Goal: Task Accomplishment & Management: Manage account settings

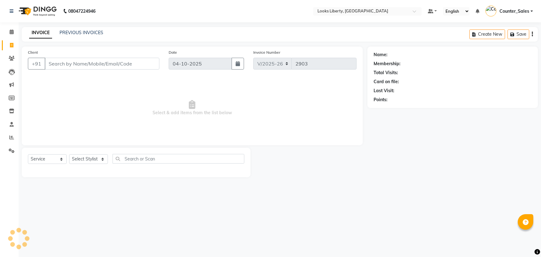
select select "4321"
select select "service"
click at [11, 32] on icon at bounding box center [12, 31] width 4 height 5
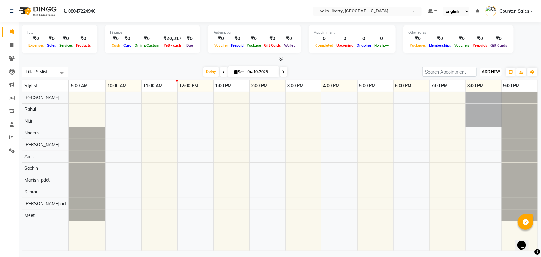
click at [491, 70] on span "ADD NEW" at bounding box center [491, 72] width 18 height 5
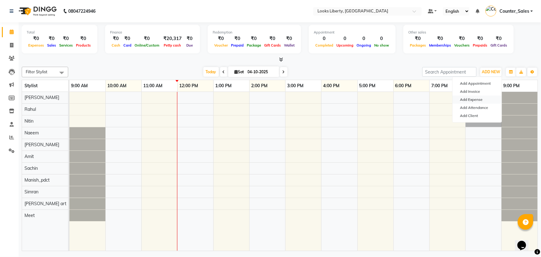
click at [485, 96] on link "Add Expense" at bounding box center [477, 100] width 49 height 8
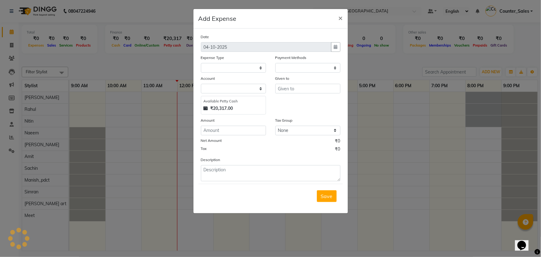
select select "1"
select select "3126"
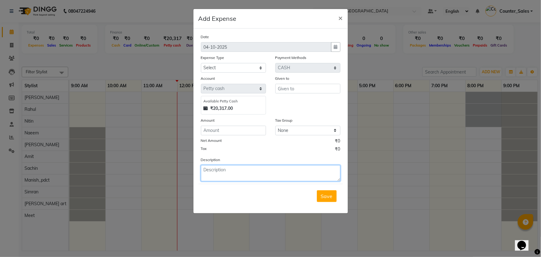
click at [215, 173] on textarea at bounding box center [271, 173] width 140 height 16
type textarea "MILK"
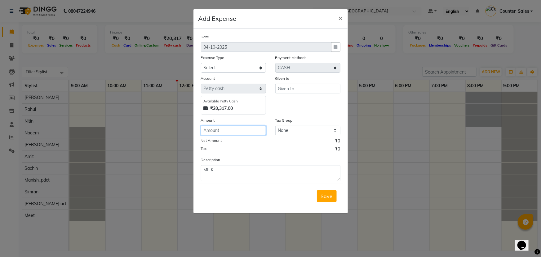
click at [211, 134] on input "number" at bounding box center [233, 131] width 65 height 10
type input "140"
click at [297, 87] on input "text" at bounding box center [308, 89] width 65 height 10
type input "MEHTAB"
click at [219, 67] on select "Select Accommodation Aesthetics Bank Deposit BLINKIT Cash Handover Client Refun…" at bounding box center [233, 68] width 65 height 10
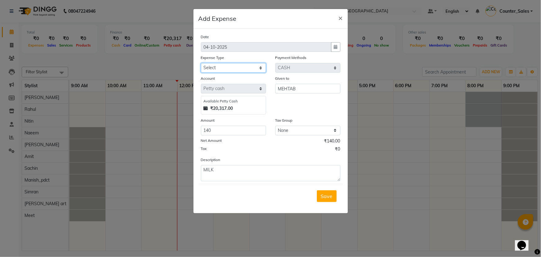
select select "25132"
click at [201, 63] on select "Select Accommodation Aesthetics Bank Deposit BLINKIT Cash Handover Client Refun…" at bounding box center [233, 68] width 65 height 10
click at [329, 197] on span "Save" at bounding box center [327, 196] width 12 height 6
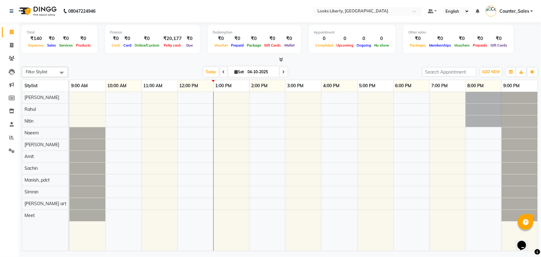
drag, startPoint x: 24, startPoint y: 95, endPoint x: 63, endPoint y: 208, distance: 119.7
click at [60, 216] on tbody "Neetu Arya Rahul Nitin Naeem Aijaz Amit Sachin Manish_pdct Simran Anjali_nail a…" at bounding box center [45, 156] width 46 height 129
click at [263, 173] on tr at bounding box center [304, 171] width 469 height 159
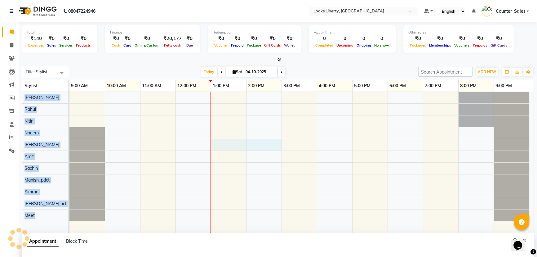
scroll to position [65, 0]
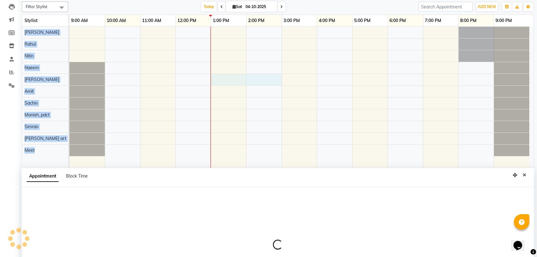
select select "39931"
select select "780"
select select "tentative"
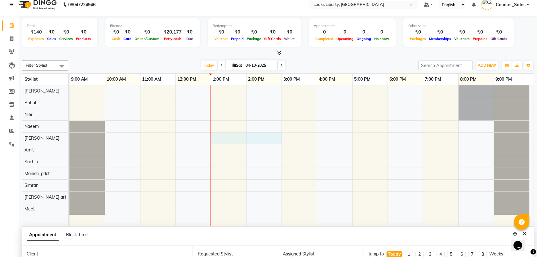
scroll to position [0, 0]
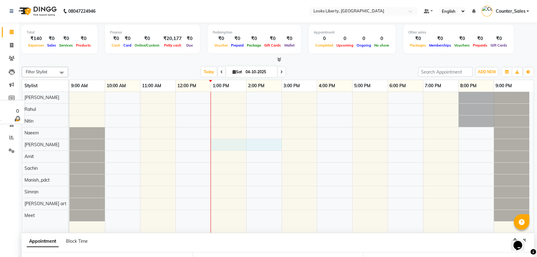
click at [66, 97] on div "[PERSON_NAME]" at bounding box center [45, 97] width 46 height 11
click at [133, 96] on div at bounding box center [302, 162] width 464 height 141
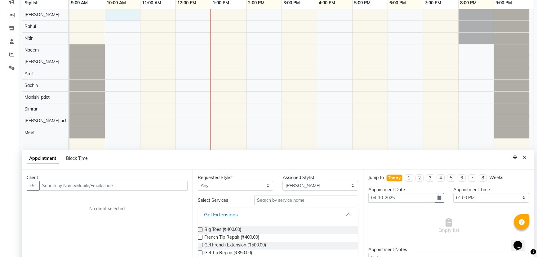
scroll to position [4, 0]
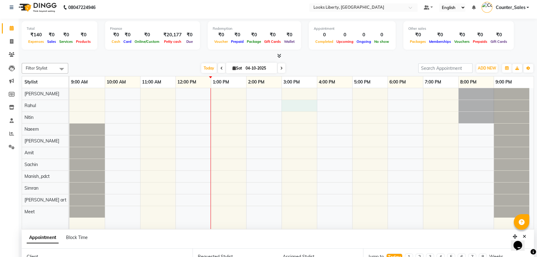
click at [285, 101] on div at bounding box center [302, 158] width 464 height 141
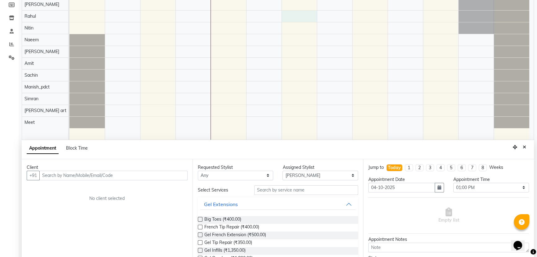
scroll to position [0, 0]
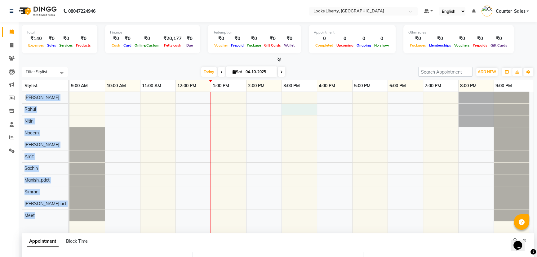
drag, startPoint x: 26, startPoint y: 93, endPoint x: 262, endPoint y: 152, distance: 243.1
click at [260, 159] on tr "Neetu Arya Rahul Nitin Naeem Aijaz Amit Sachin Manish_pdct Simran Anjali_nail a…" at bounding box center [278, 162] width 512 height 141
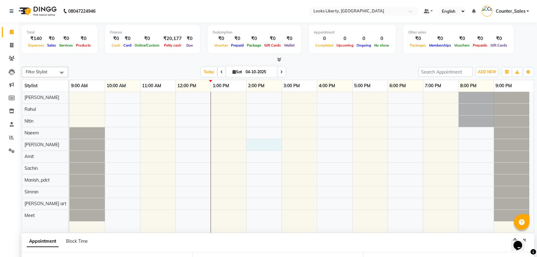
drag, startPoint x: 258, startPoint y: 147, endPoint x: 260, endPoint y: 145, distance: 3.7
click at [258, 146] on div at bounding box center [302, 162] width 464 height 141
click at [258, 137] on div at bounding box center [302, 162] width 464 height 141
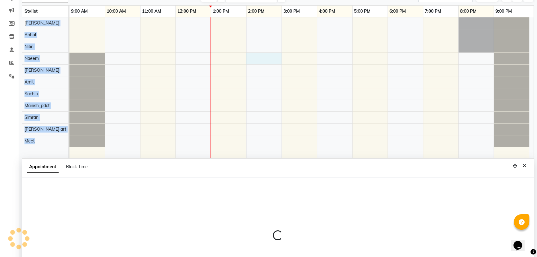
select select "29659"
select select "840"
select select "tentative"
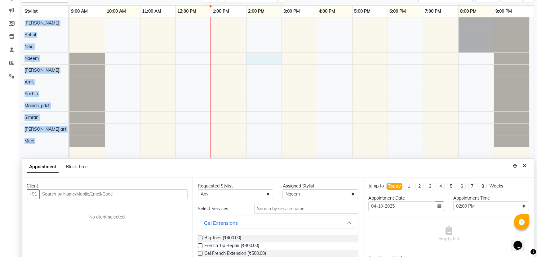
scroll to position [4, 0]
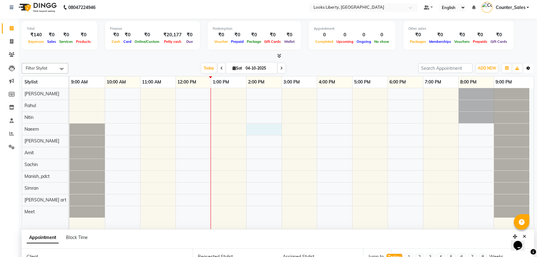
click at [531, 65] on button "Toggle Dropdown" at bounding box center [529, 68] width 10 height 9
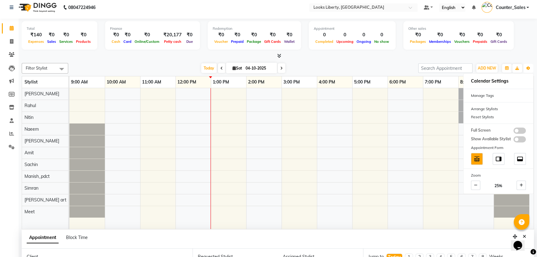
click at [438, 178] on div at bounding box center [302, 158] width 464 height 141
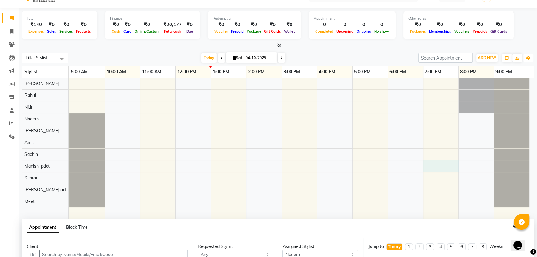
scroll to position [0, 0]
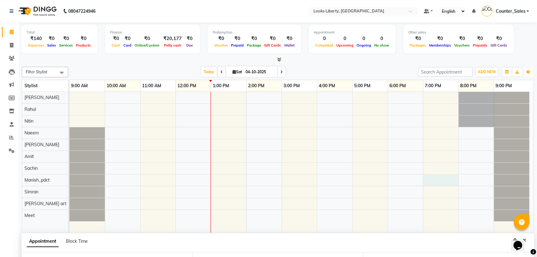
click at [283, 133] on div at bounding box center [302, 162] width 464 height 141
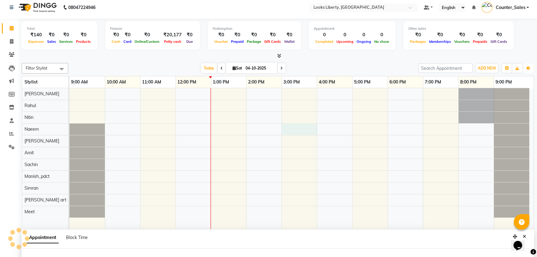
select select "29659"
select select "900"
select select "tentative"
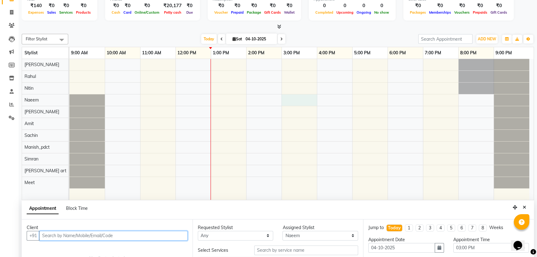
scroll to position [32, 0]
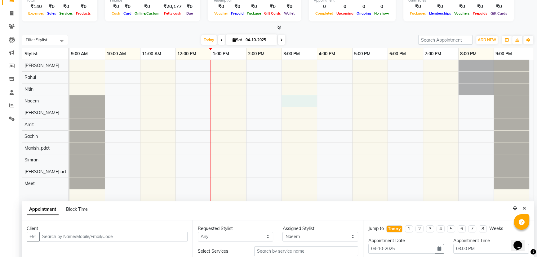
click at [453, 206] on div "Appointment Block Time" at bounding box center [278, 210] width 513 height 19
click at [527, 209] on button "Close" at bounding box center [524, 209] width 9 height 10
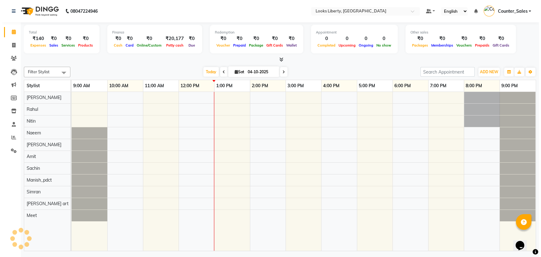
scroll to position [0, 0]
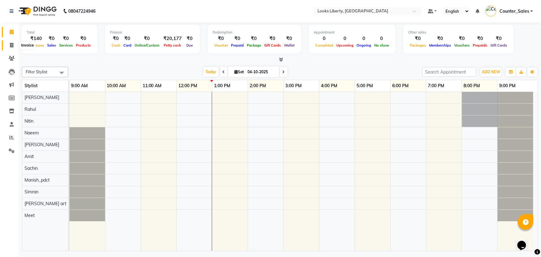
click at [13, 44] on span at bounding box center [11, 45] width 11 height 7
select select "service"
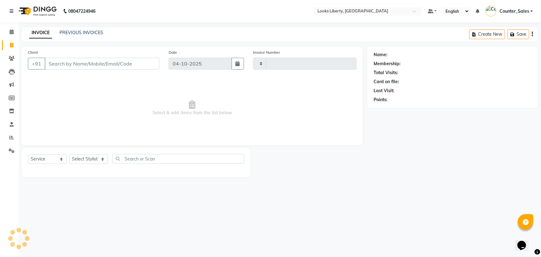
type input "2903"
select select "4321"
click at [63, 62] on input "Client" at bounding box center [102, 64] width 115 height 12
click at [406, 217] on div "08047224946 Select Location × Looks Liberty, Rohtak Road, Delhi Default Panel M…" at bounding box center [270, 128] width 541 height 257
click at [407, 221] on div "08047224946 Select Location × Looks Liberty, Rohtak Road, Delhi Default Panel M…" at bounding box center [270, 128] width 541 height 257
